Goal: Task Accomplishment & Management: Manage account settings

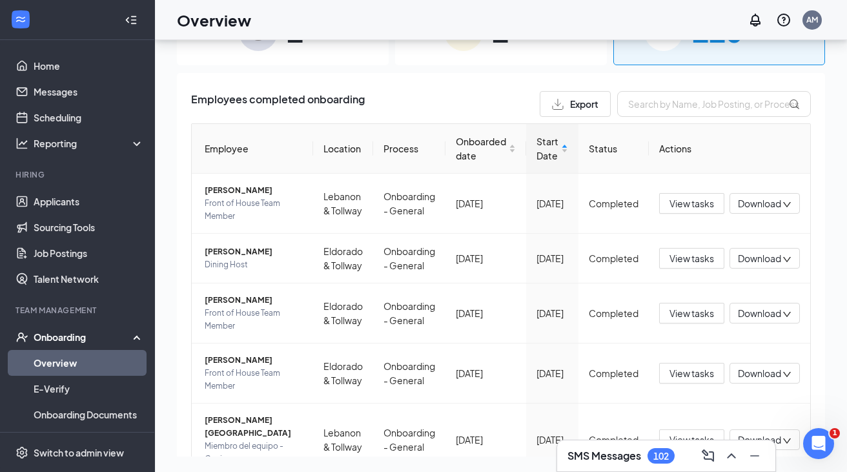
click at [65, 330] on div "Onboarding" at bounding box center [77, 337] width 155 height 26
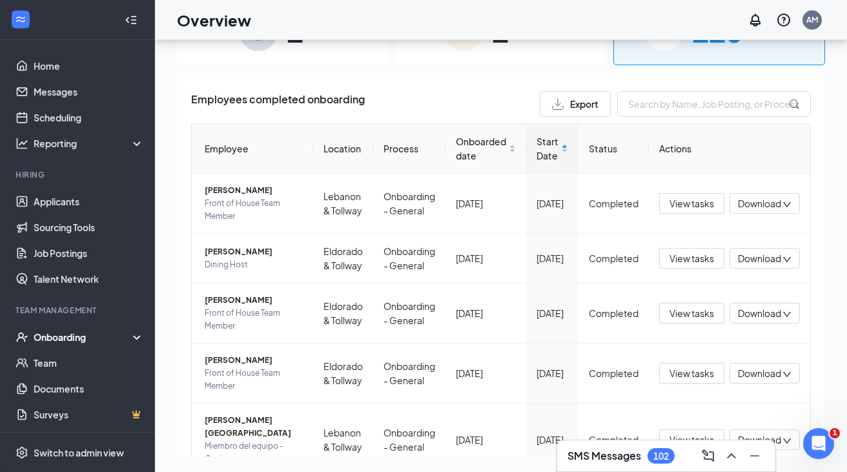
click at [62, 339] on div "Onboarding" at bounding box center [83, 337] width 99 height 13
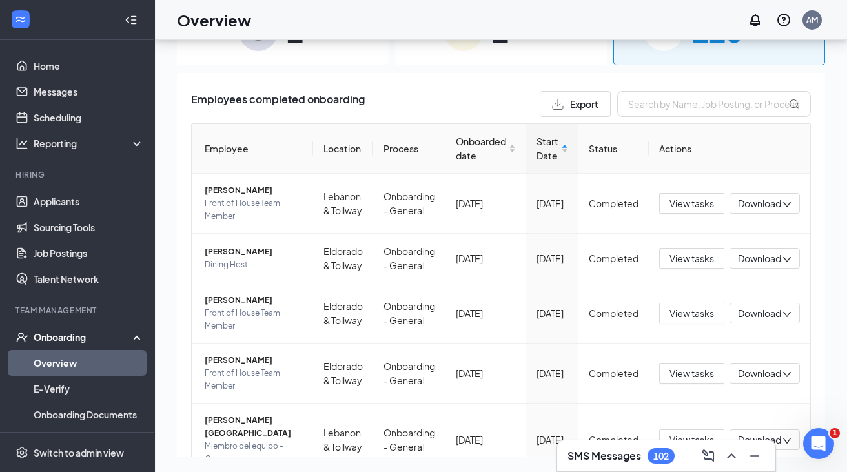
click at [59, 356] on link "Overview" at bounding box center [89, 363] width 110 height 26
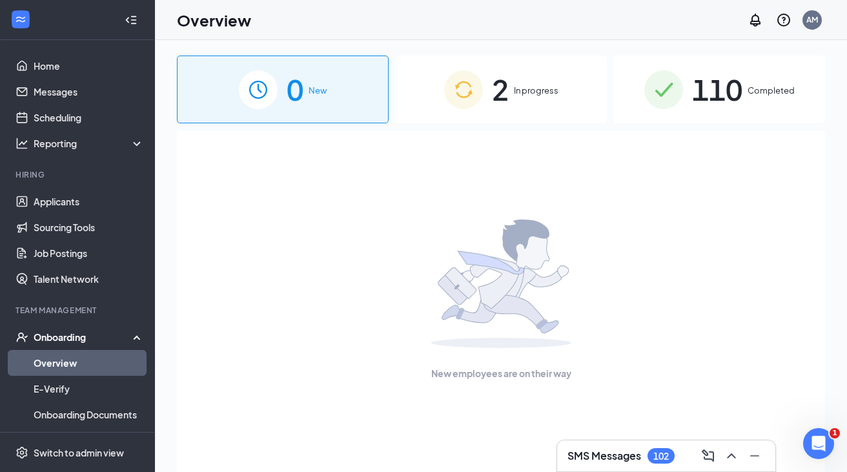
click at [455, 102] on img at bounding box center [463, 89] width 39 height 39
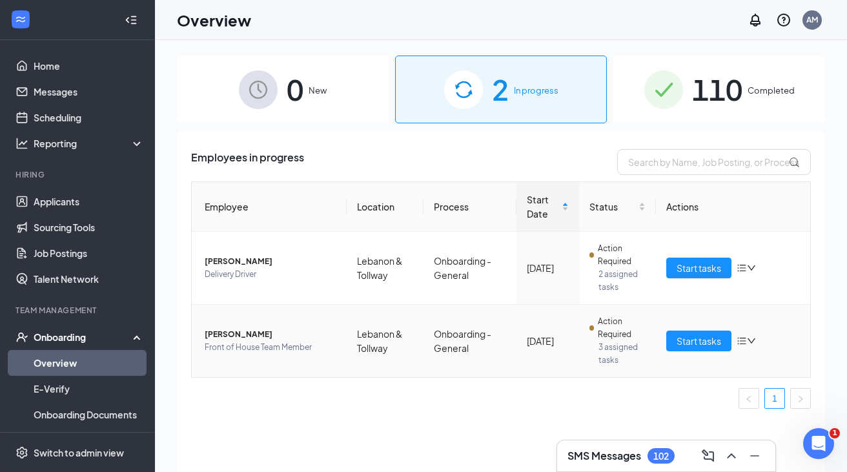
click at [255, 341] on span "Front of House Team Member" at bounding box center [271, 347] width 132 height 13
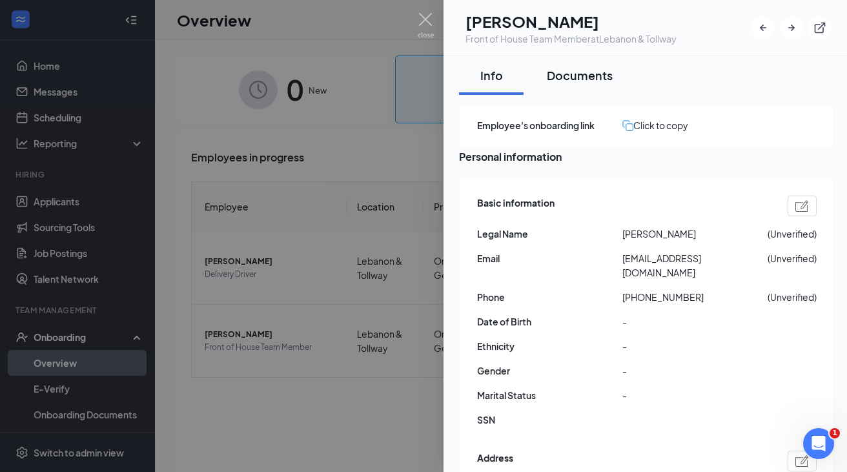
click at [586, 79] on div "Documents" at bounding box center [580, 75] width 66 height 16
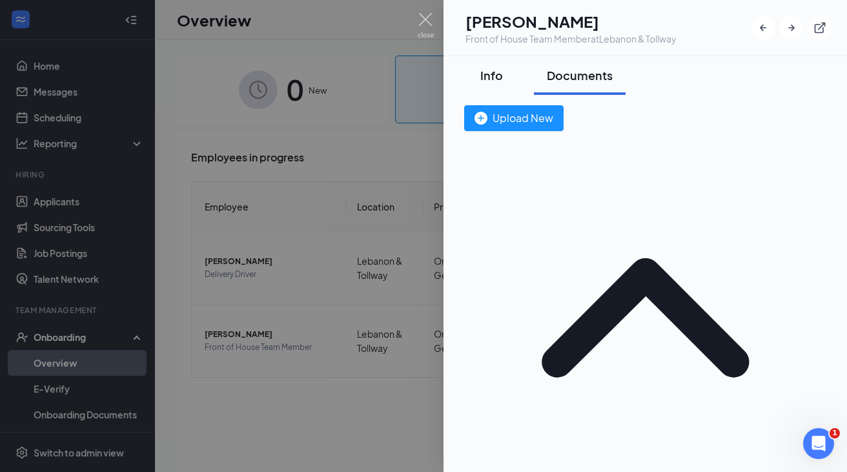
click at [498, 76] on div "Info" at bounding box center [491, 75] width 39 height 16
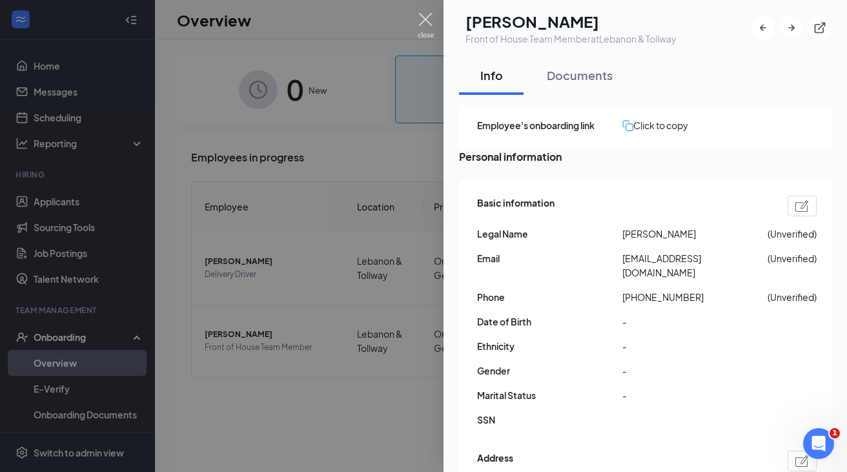
click at [423, 23] on img at bounding box center [426, 25] width 16 height 25
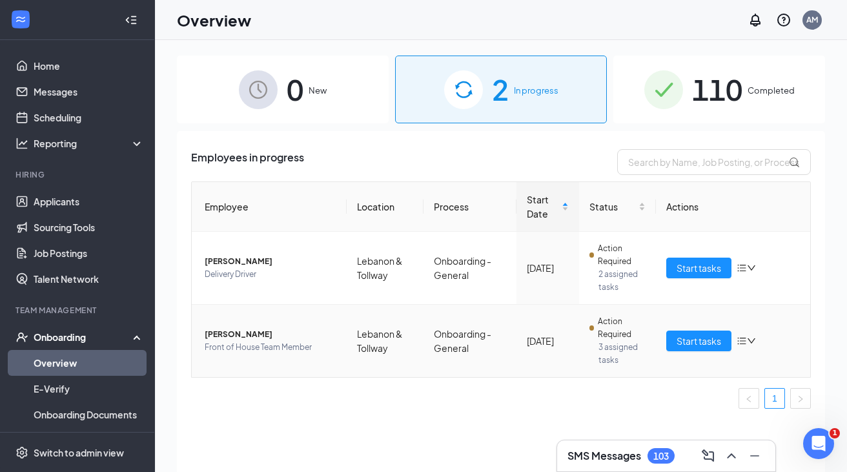
click at [271, 349] on span "Front of House Team Member" at bounding box center [271, 347] width 132 height 13
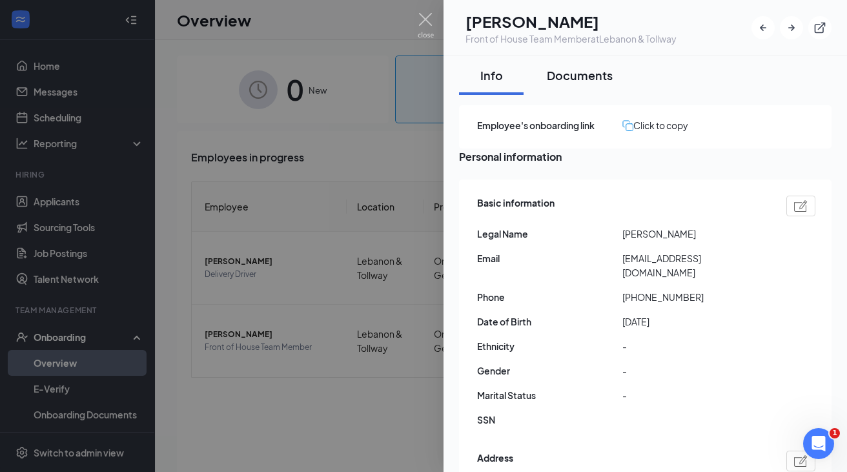
click at [559, 73] on div "Documents" at bounding box center [580, 75] width 66 height 16
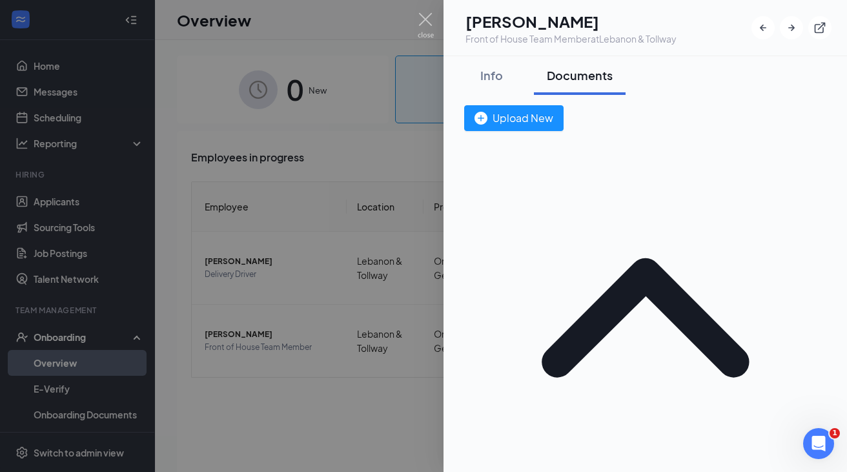
click at [417, 21] on div at bounding box center [423, 236] width 847 height 472
